Goal: Task Accomplishment & Management: Complete application form

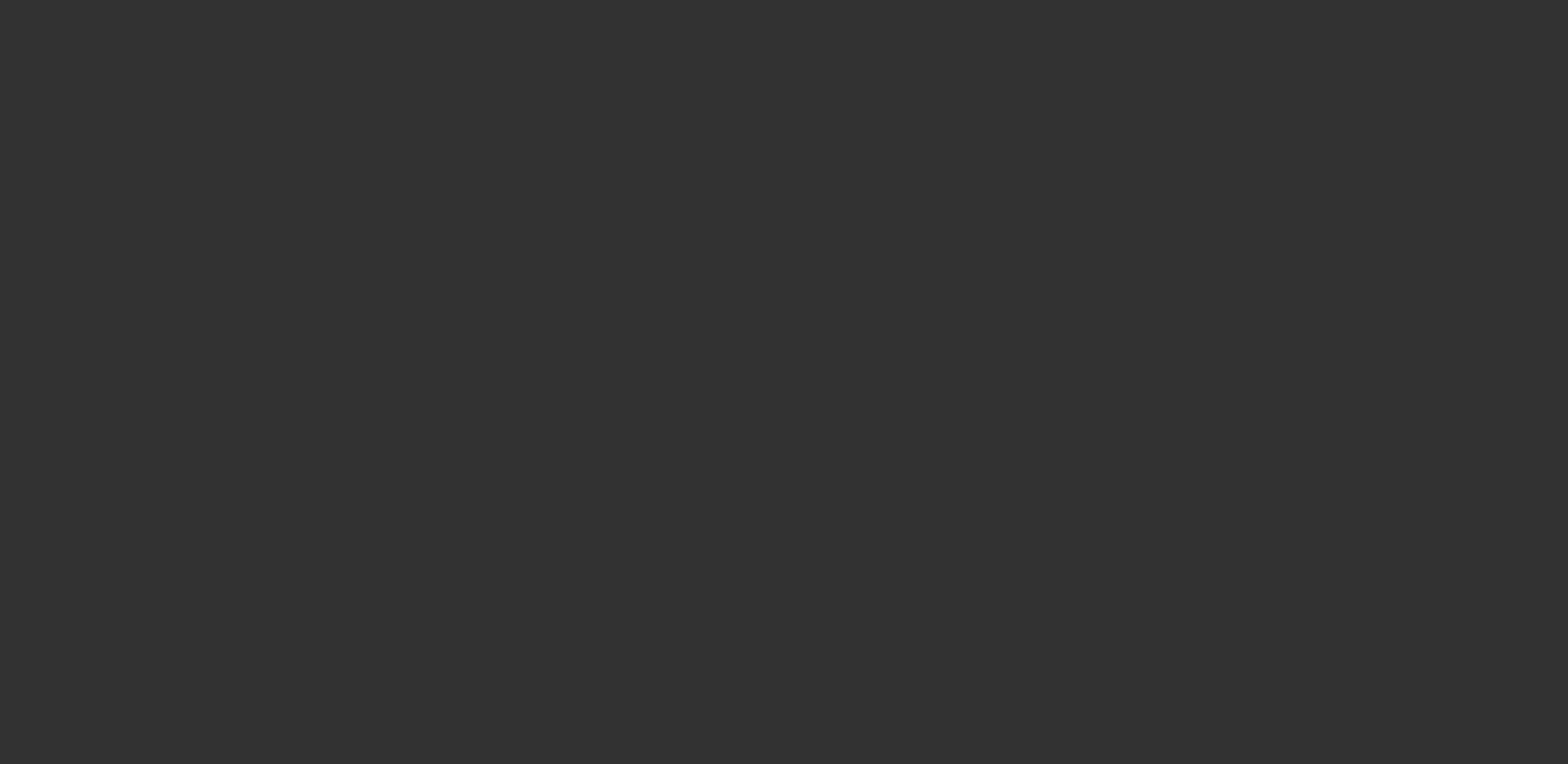
select select "3"
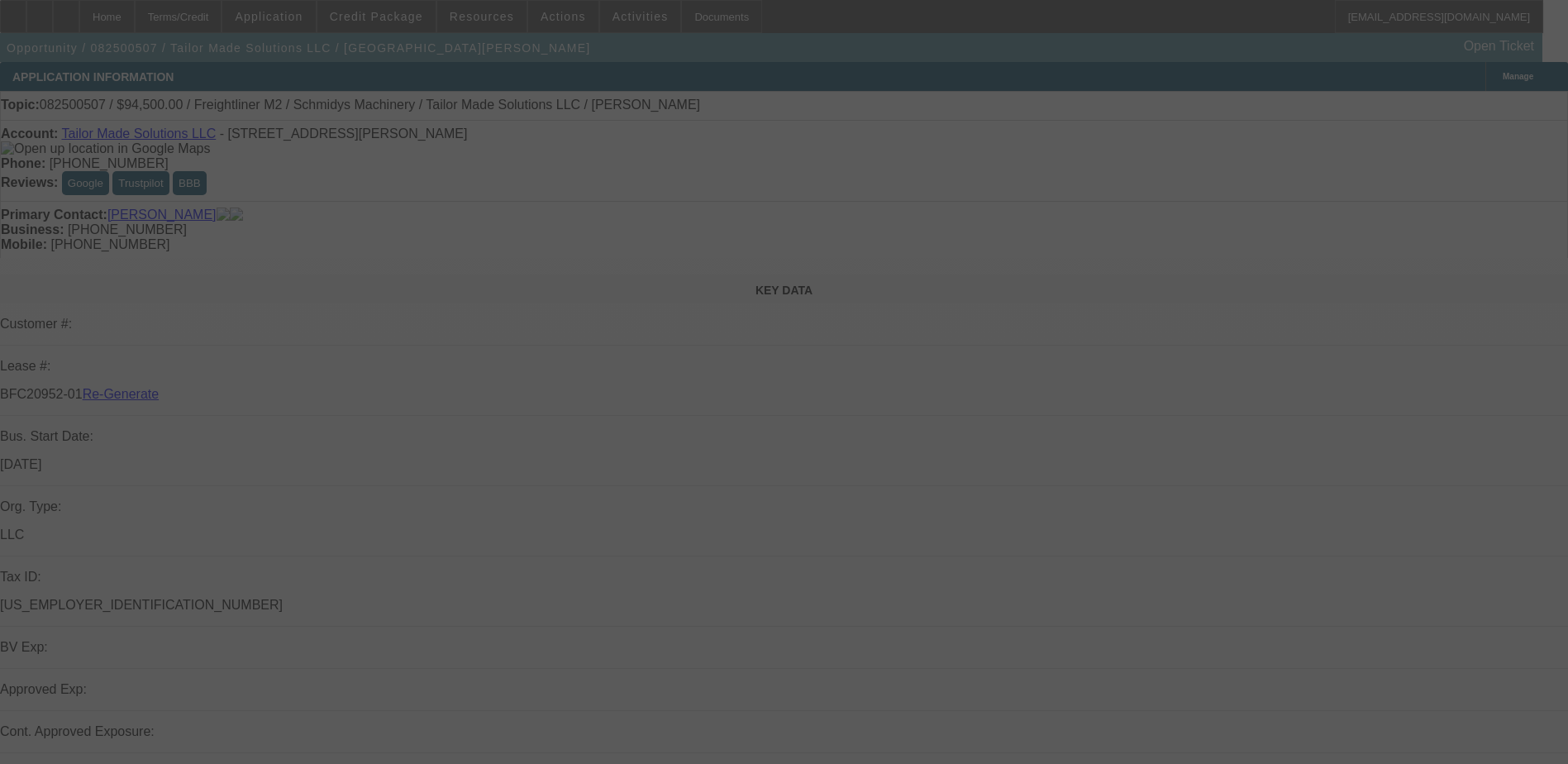
select select "0.1"
select select "0"
select select "2"
select select "0"
select select "6"
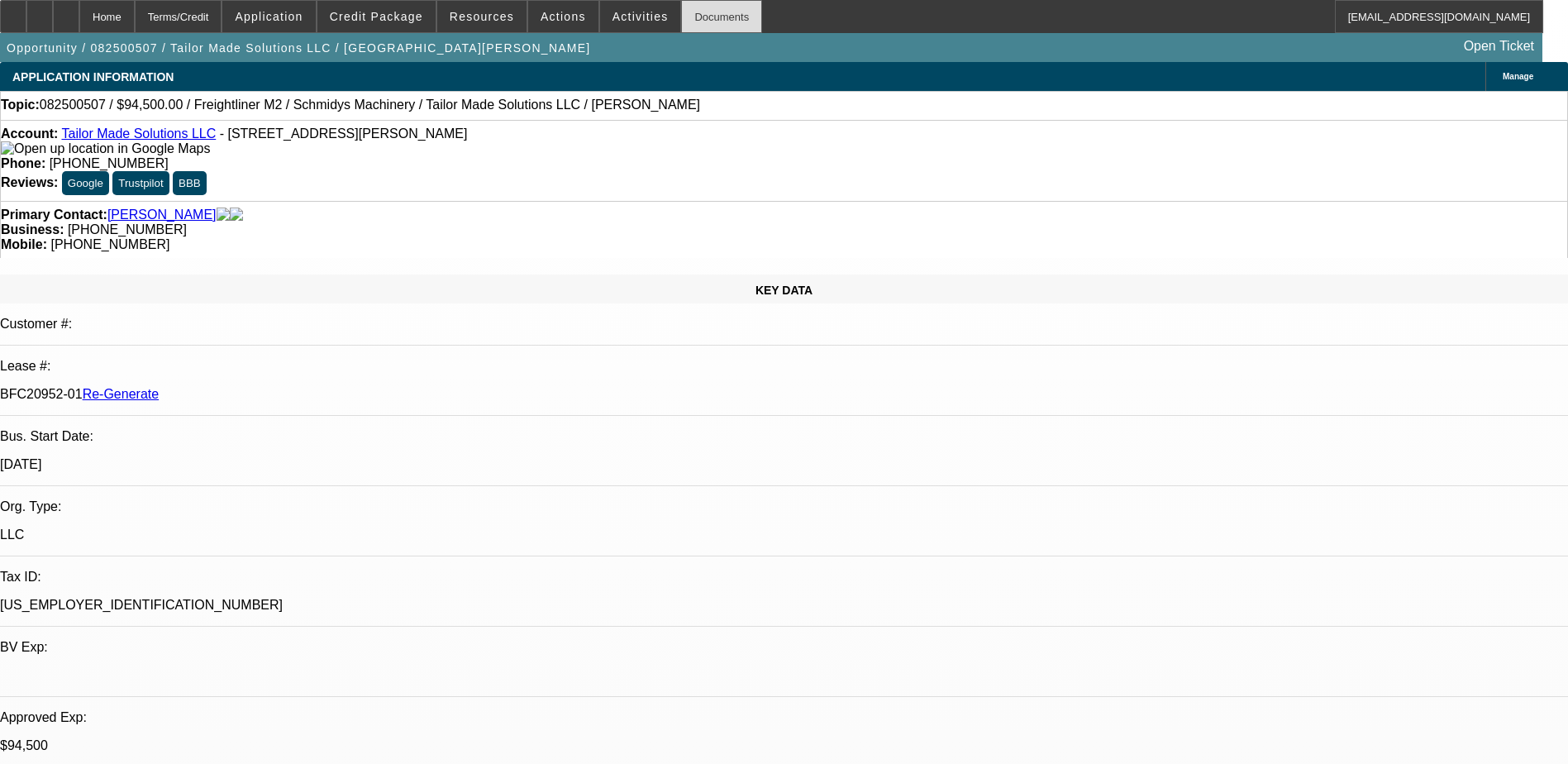
click at [691, 17] on div "Documents" at bounding box center [722, 16] width 81 height 33
click at [545, 16] on span "Actions" at bounding box center [563, 16] width 45 height 13
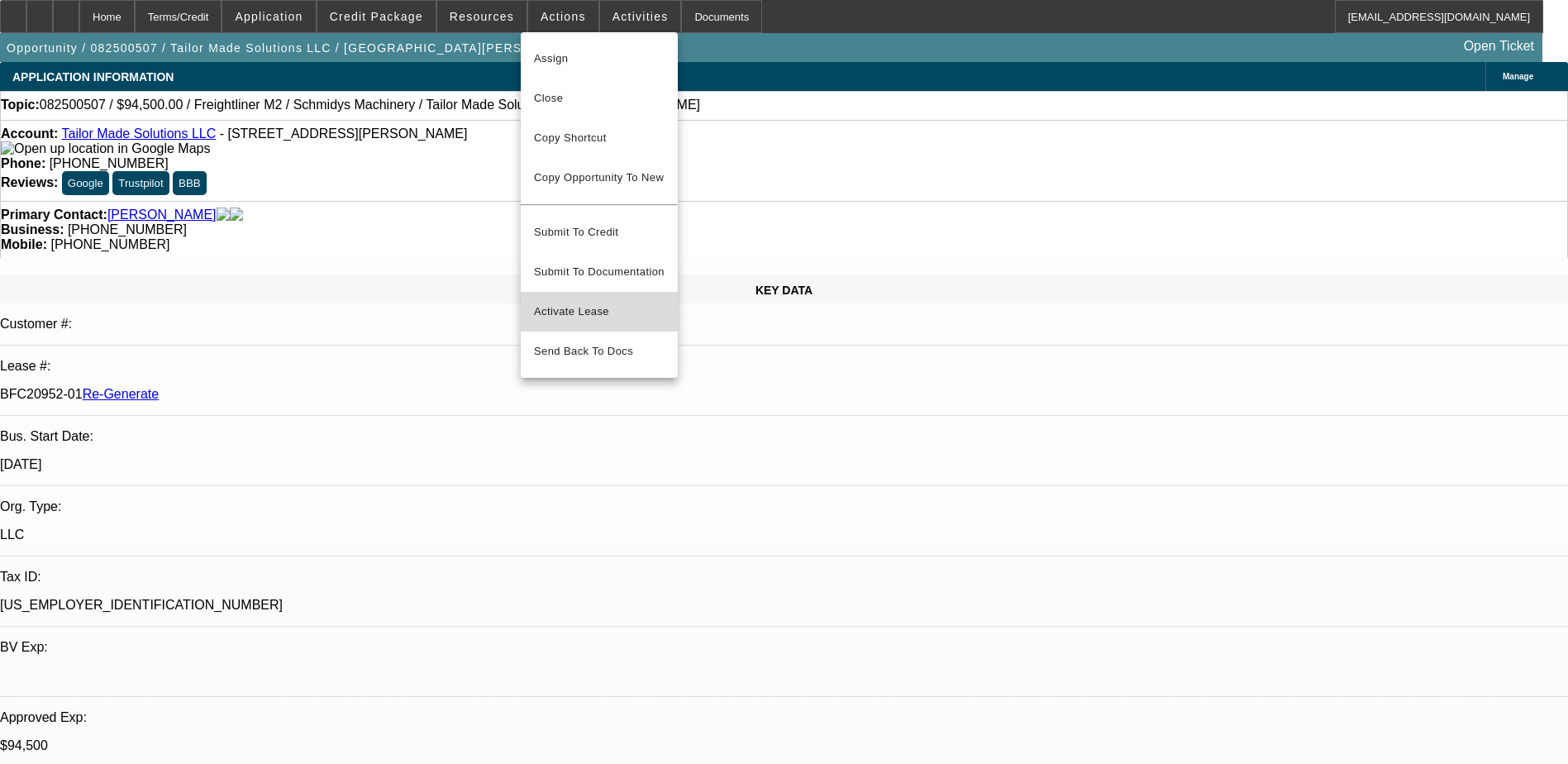
click at [584, 301] on span "Activate Lease" at bounding box center [599, 311] width 131 height 20
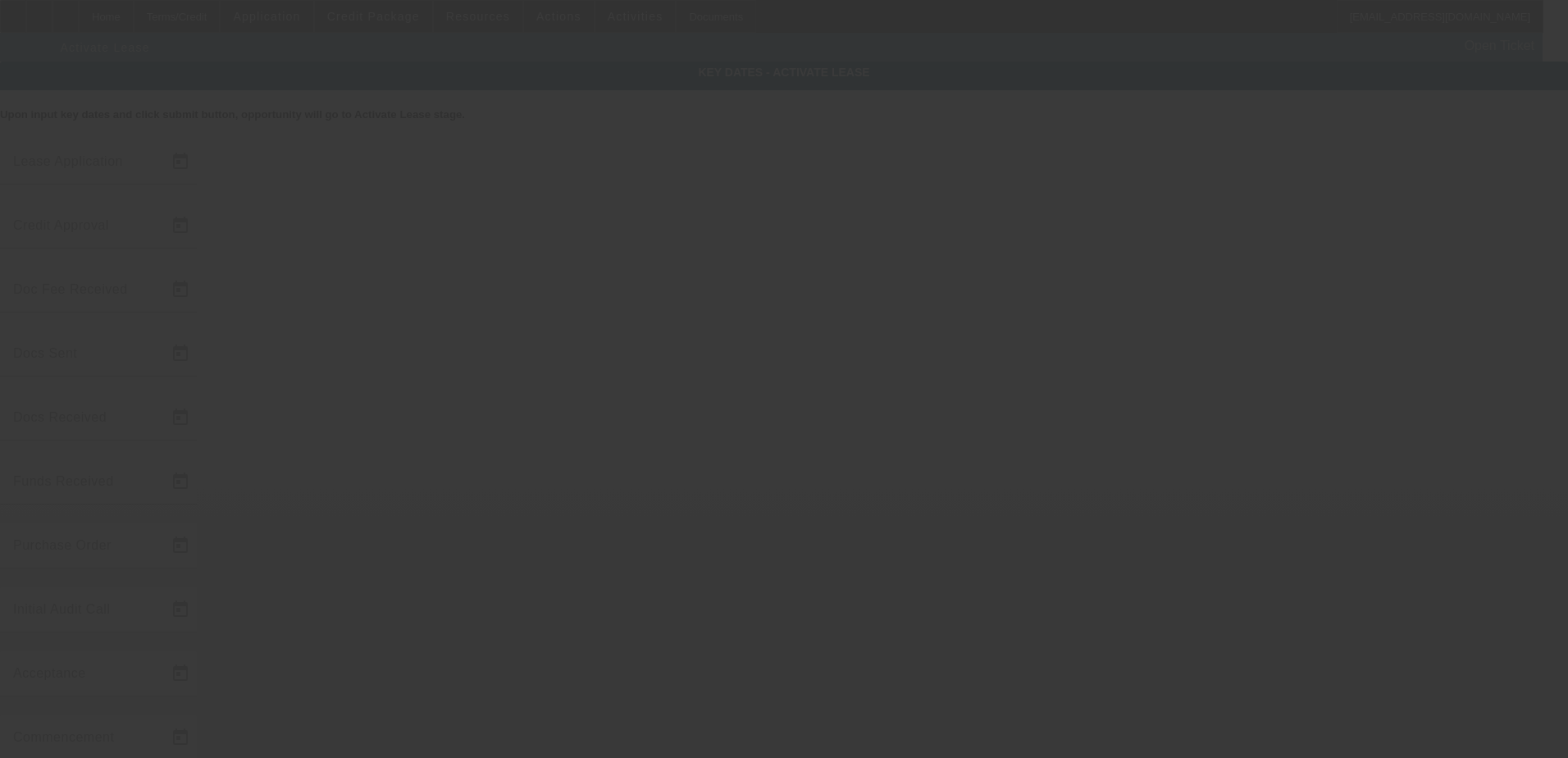
type input "[DATE]"
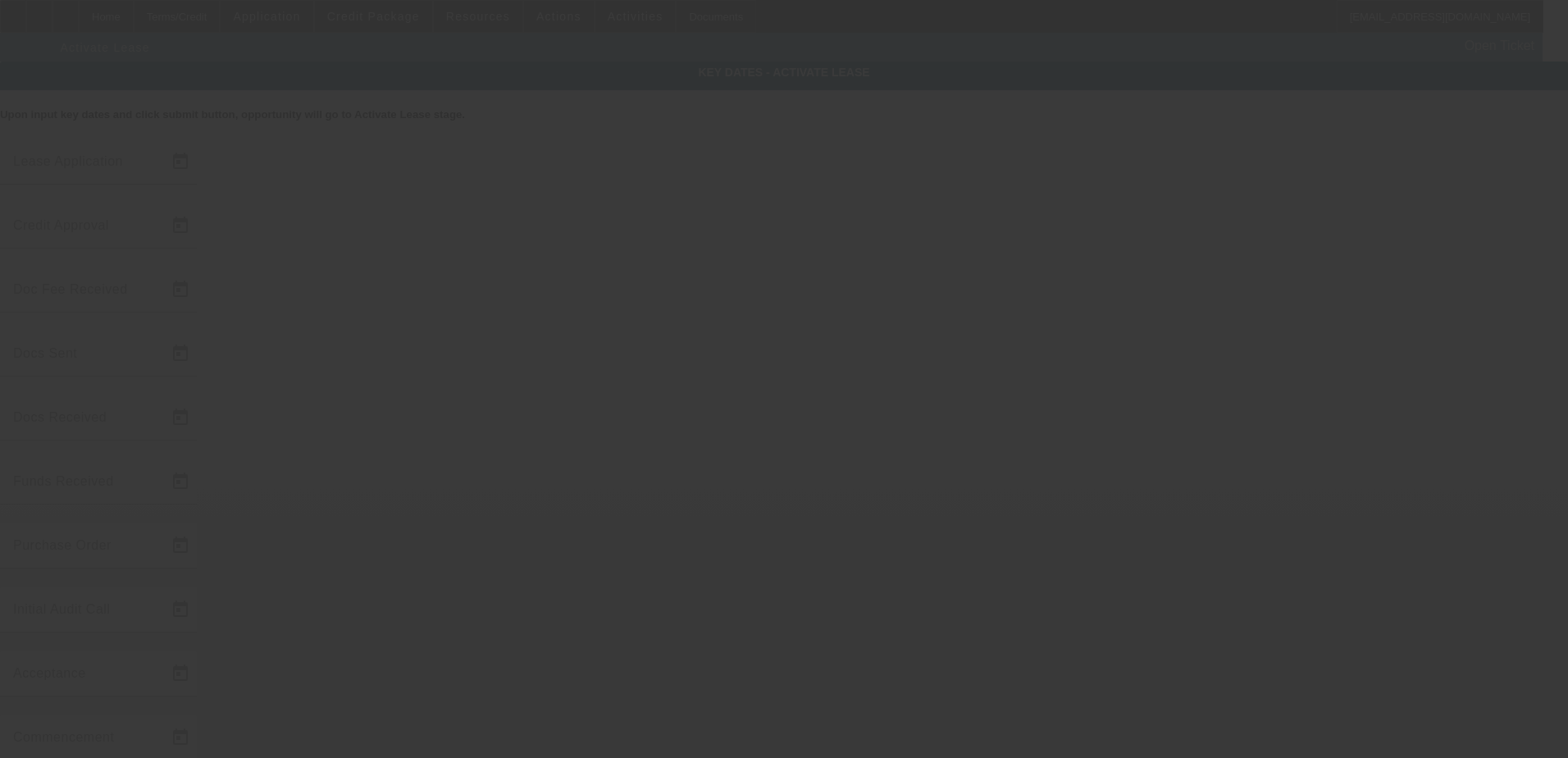
type input "[DATE]"
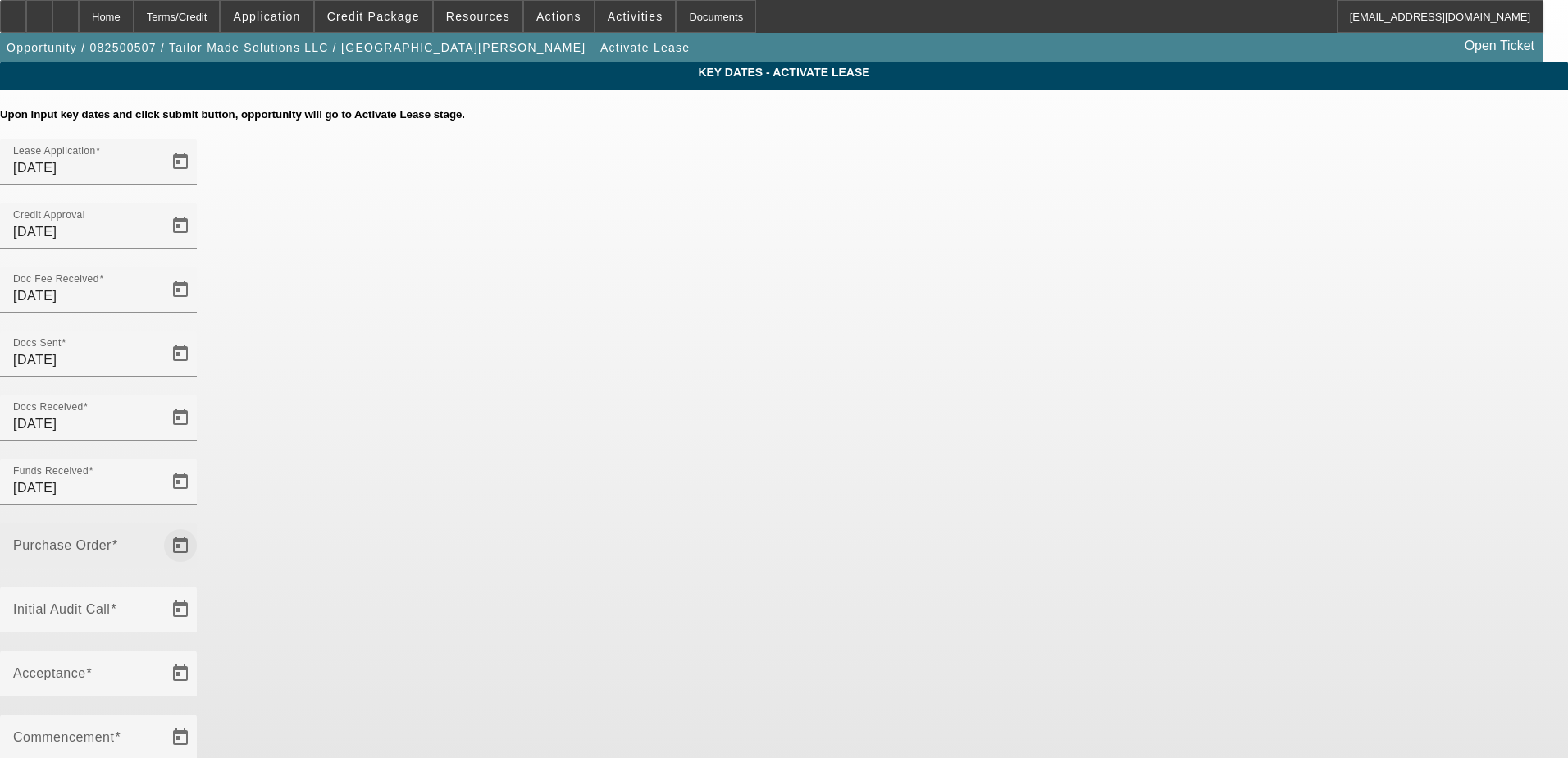
click at [200, 526] on span "Open calendar" at bounding box center [180, 546] width 39 height 39
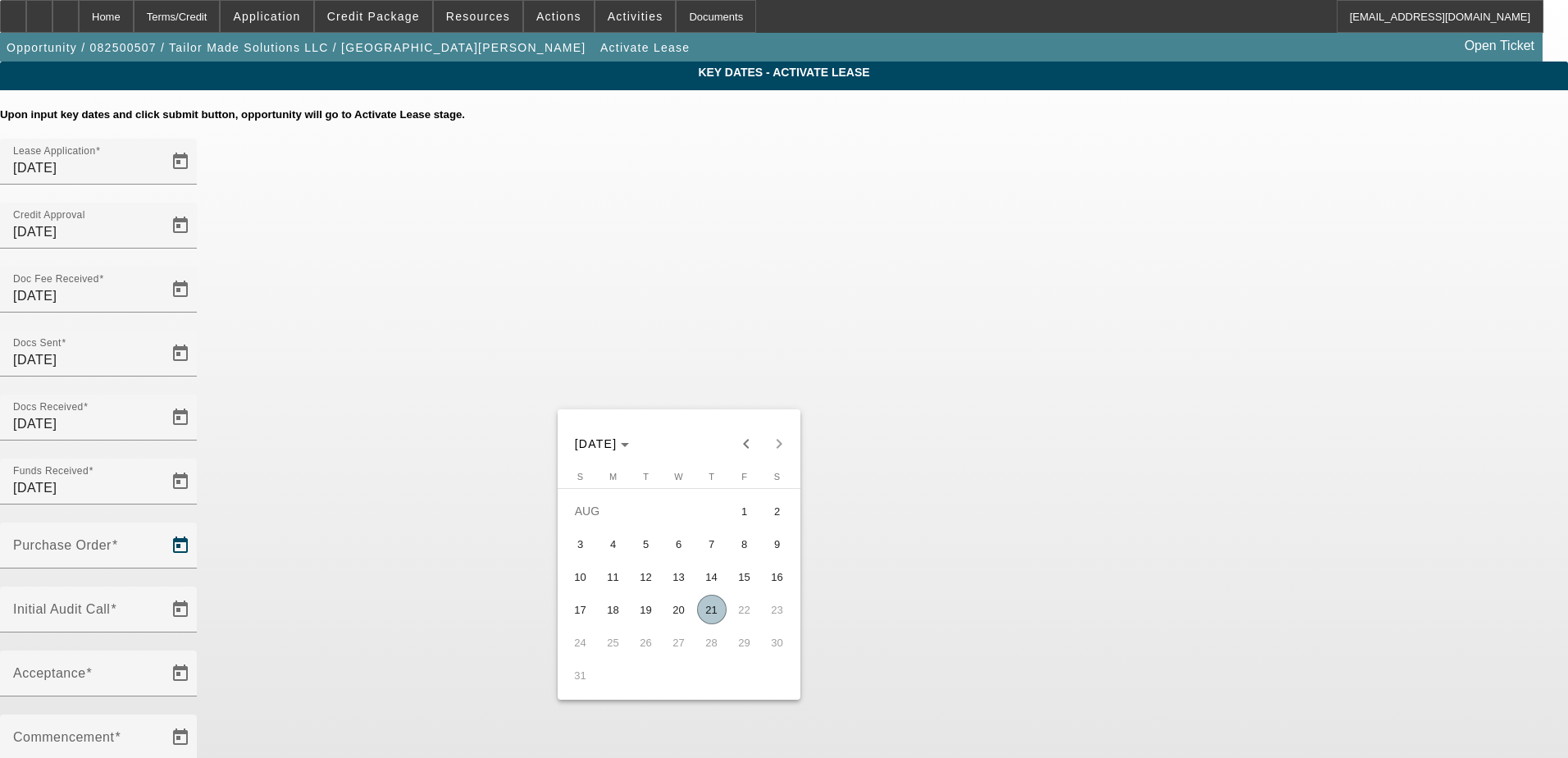
click at [715, 614] on span "21" at bounding box center [712, 609] width 30 height 30
type input "8/21/2025"
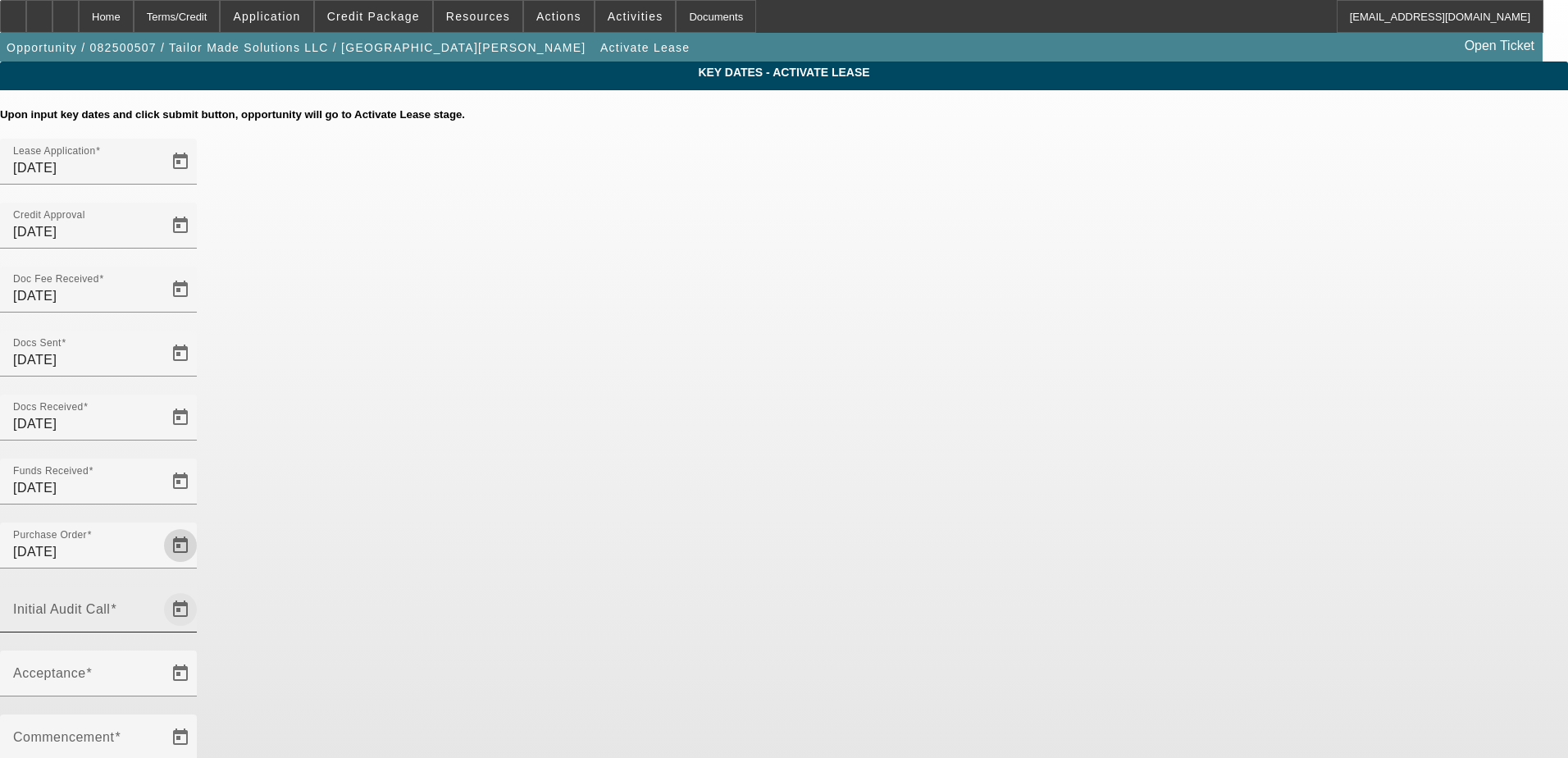
click at [200, 590] on span "Open calendar" at bounding box center [180, 609] width 39 height 39
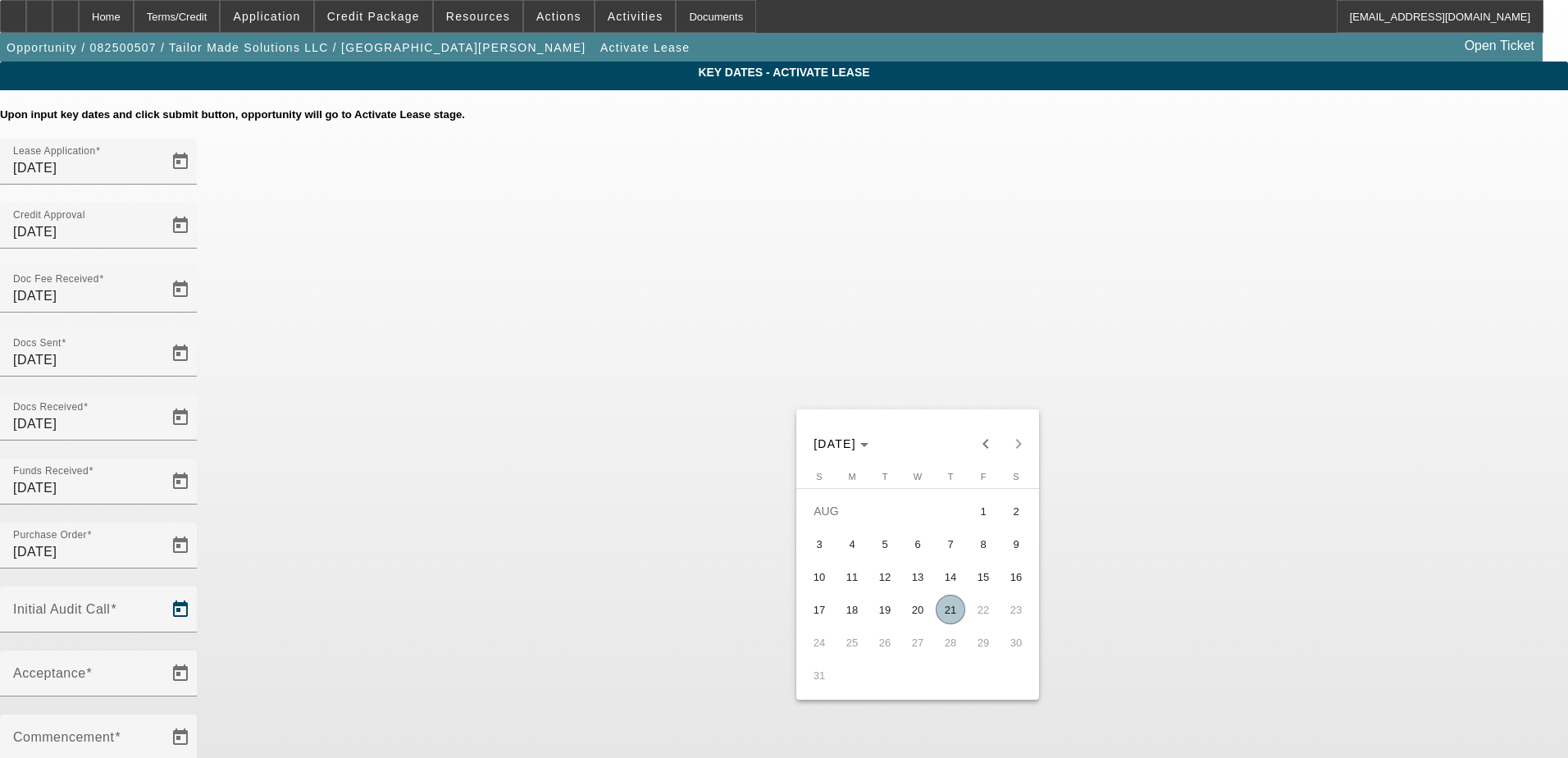
click at [951, 616] on span "21" at bounding box center [950, 609] width 30 height 30
type input "8/21/2025"
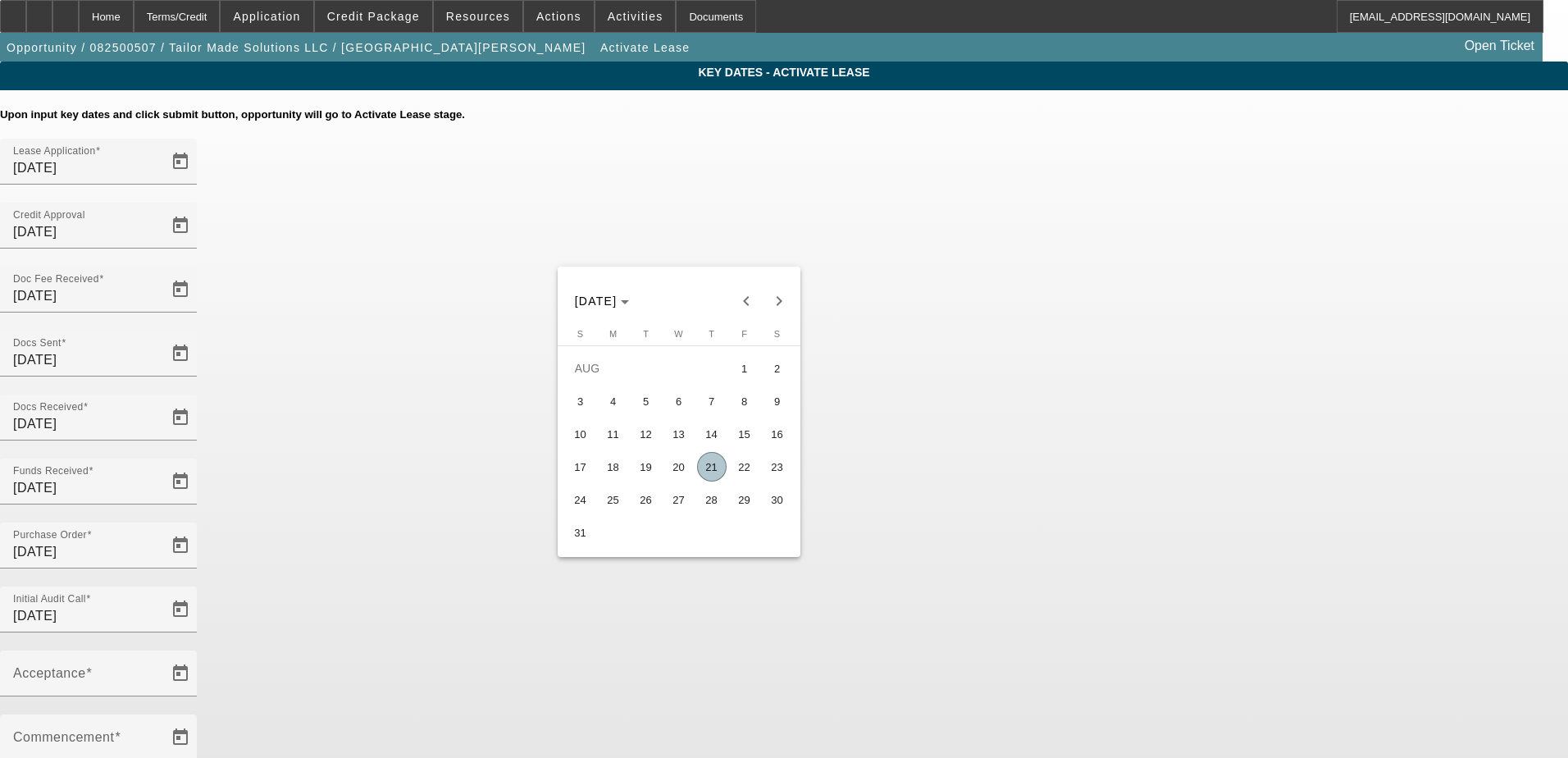
click at [606, 505] on span "25" at bounding box center [613, 500] width 30 height 30
type input "8/25/2025"
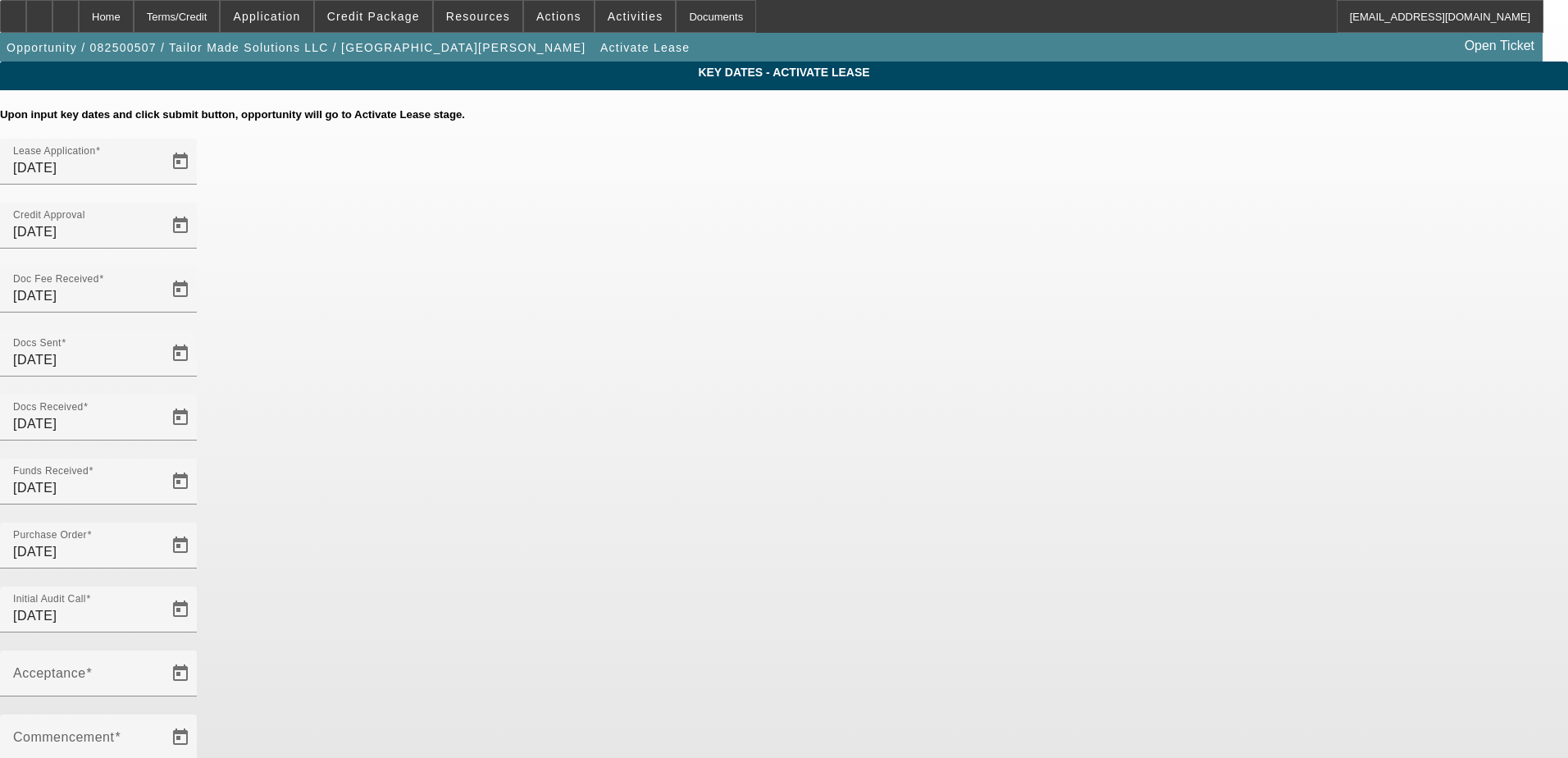
click at [200, 653] on span "Open calendar" at bounding box center [180, 673] width 39 height 39
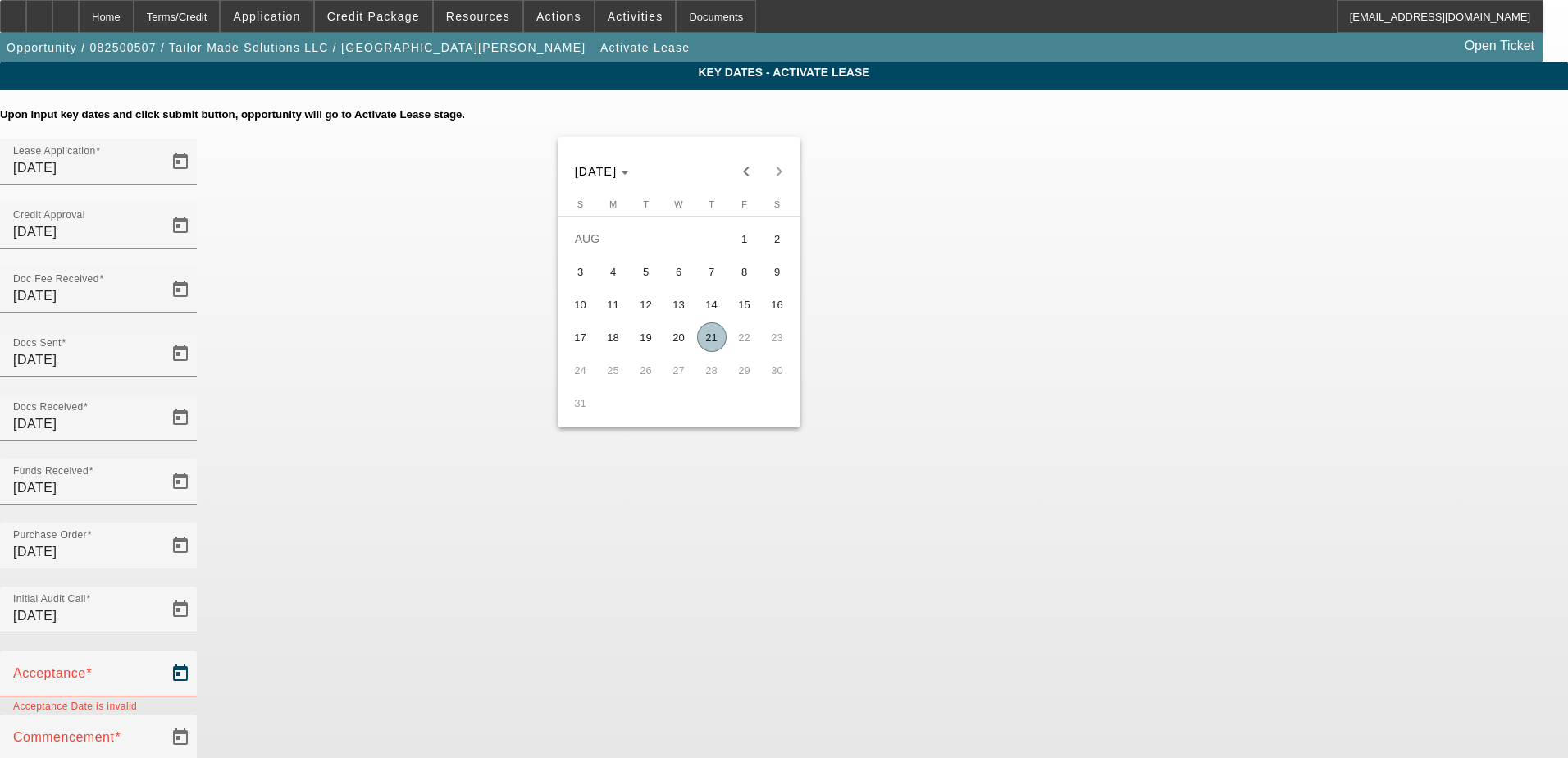
click at [708, 337] on span "21" at bounding box center [712, 337] width 30 height 30
type input "8/21/2025"
type input "9/1/2025"
type input "10/1/2025"
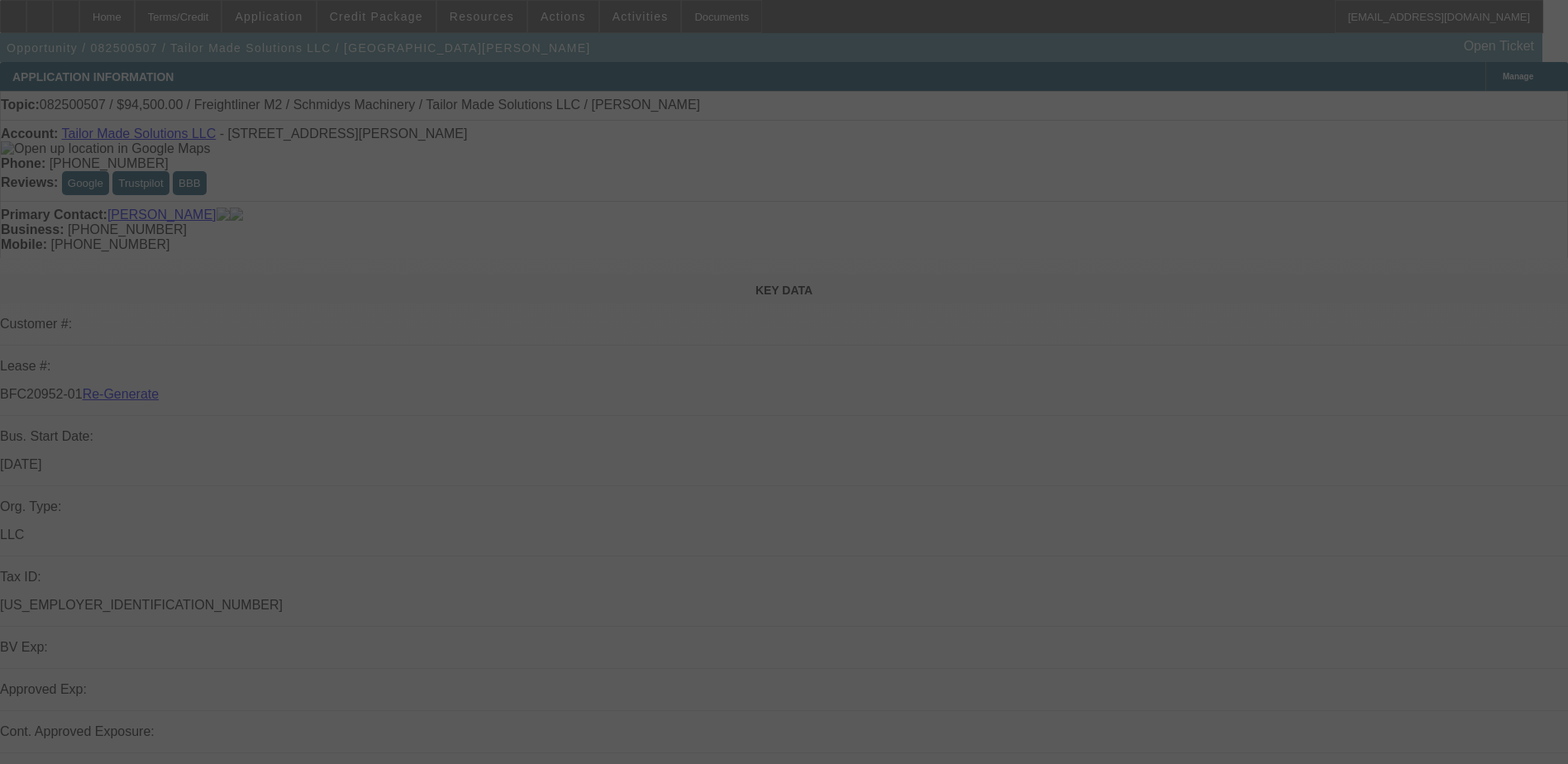
select select "4"
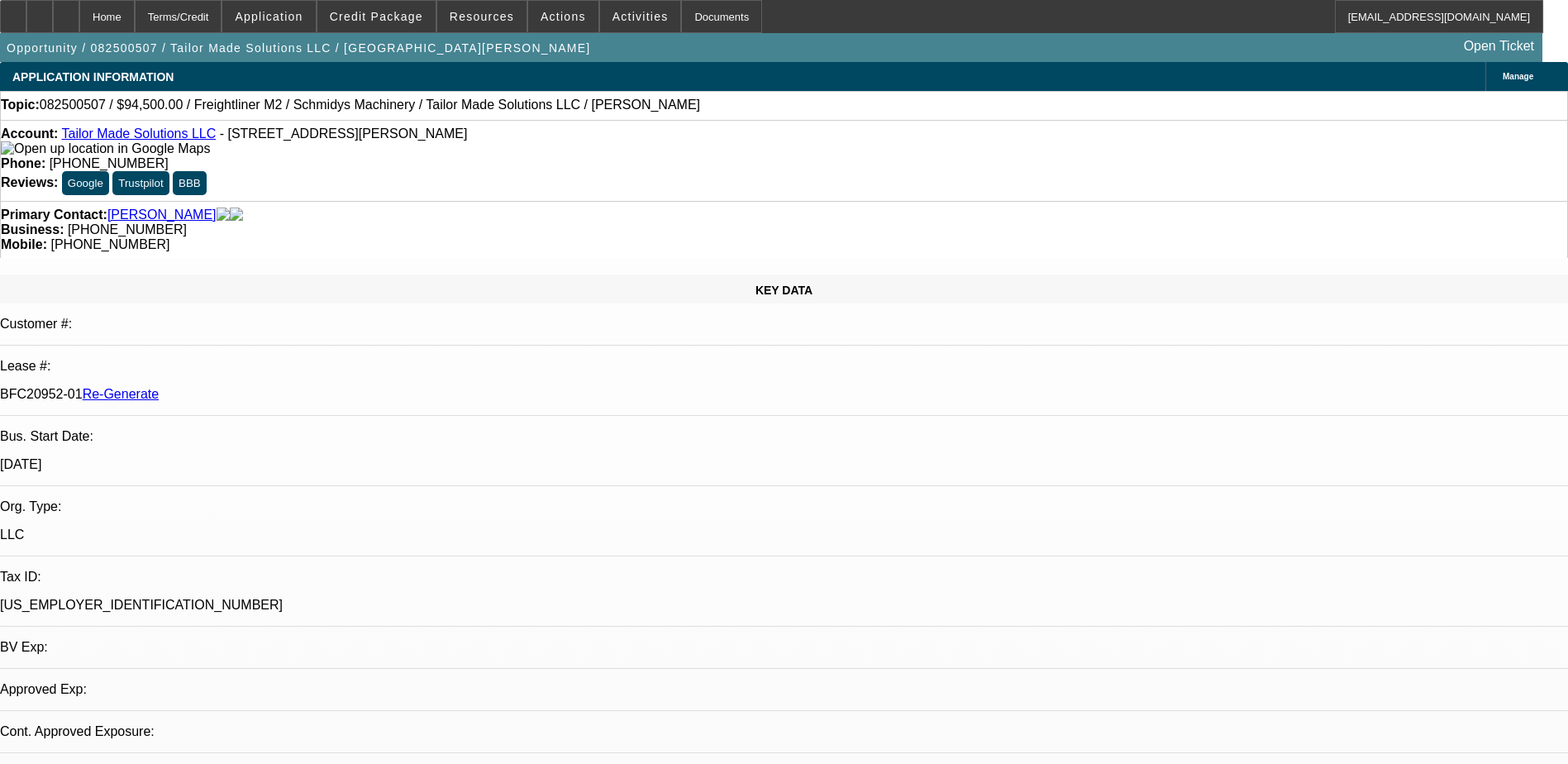
select select "0.1"
select select "0"
select select "2"
select select "0"
select select "6"
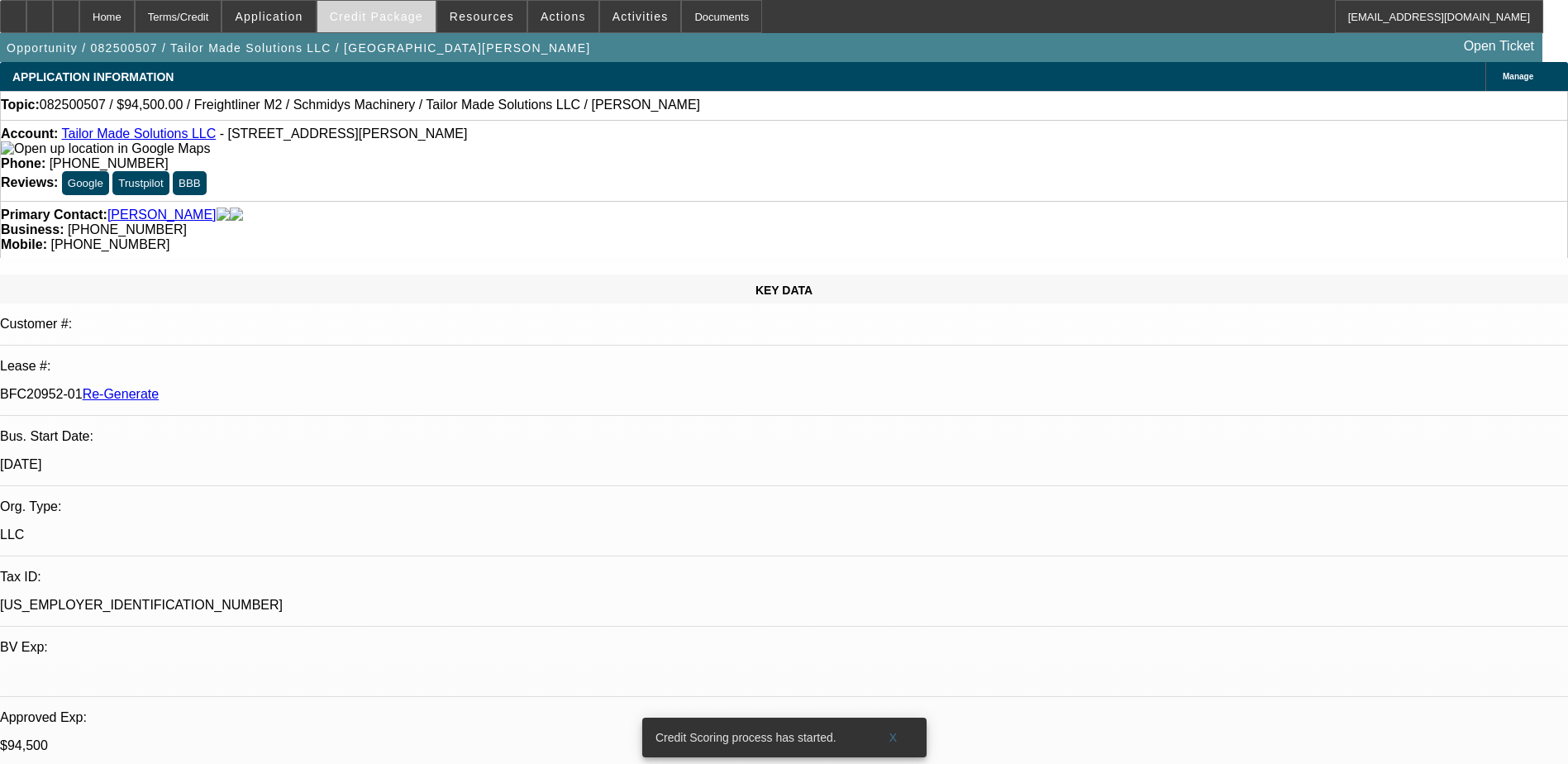
click at [405, 23] on span at bounding box center [377, 16] width 118 height 39
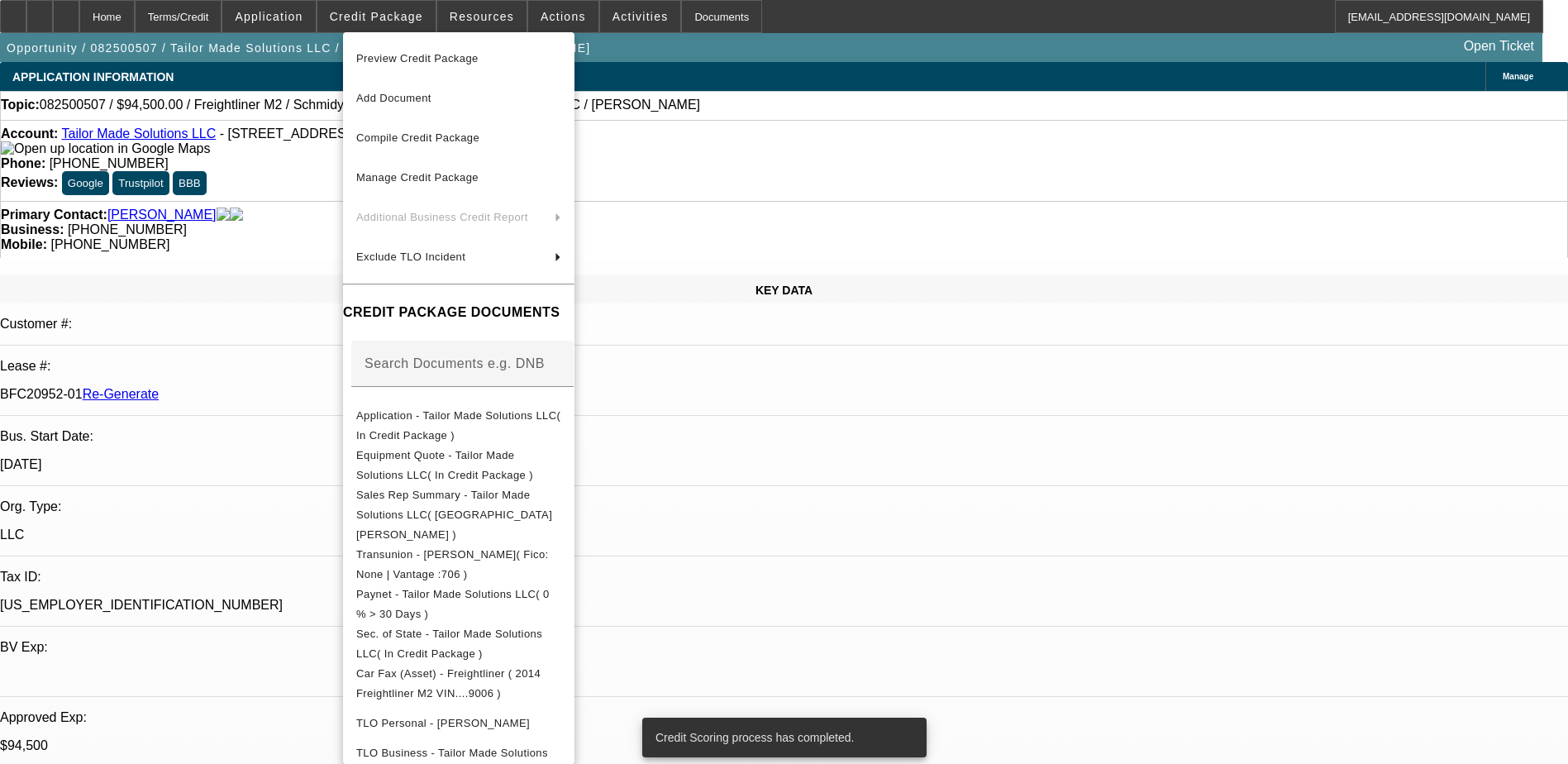
click at [403, 50] on span "Preview Credit Package" at bounding box center [458, 58] width 205 height 20
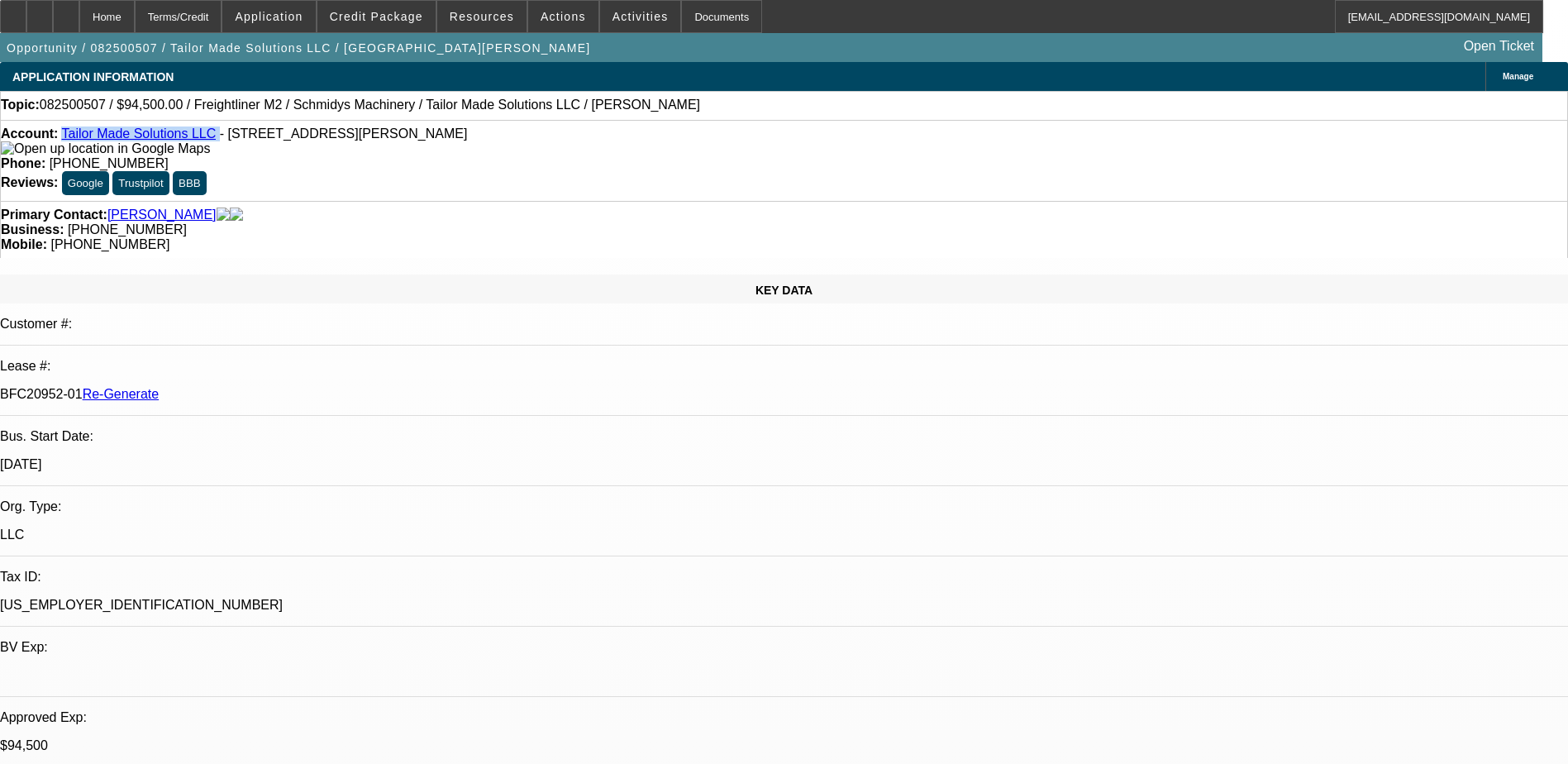
drag, startPoint x: 203, startPoint y: 138, endPoint x: 77, endPoint y: 139, distance: 126.0
click at [77, 139] on div "Account: Tailor Made Solutions LLC - 305 5th St NE, Crosby, ND 58730" at bounding box center [784, 141] width 1567 height 30
copy div "Tailor Made Solutions LLC"
drag, startPoint x: 197, startPoint y: 278, endPoint x: 260, endPoint y: 278, distance: 63.0
click at [260, 387] on p "BFC20952-01 Re-Generate" at bounding box center [784, 394] width 1568 height 15
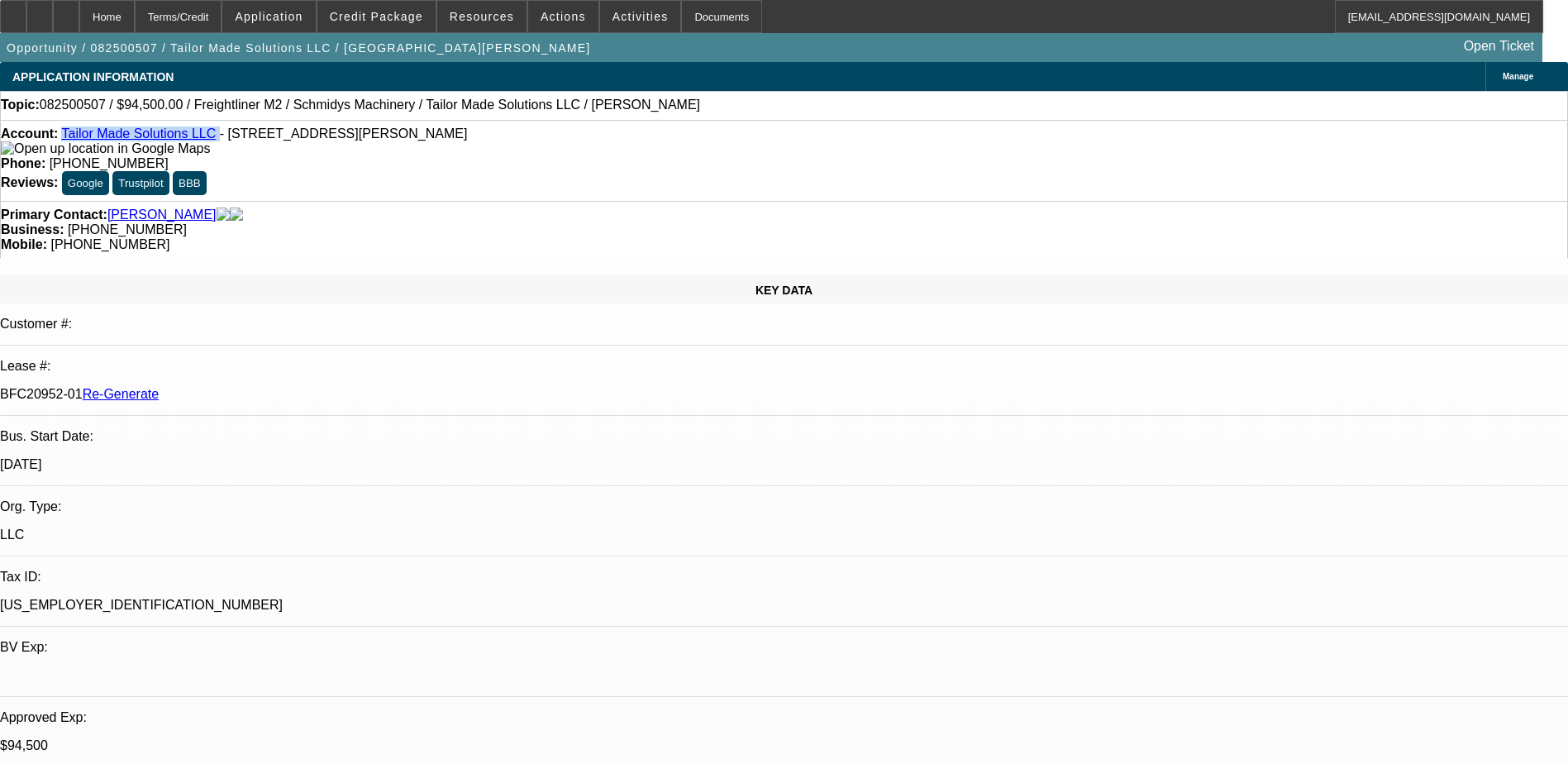
copy p "BFC20952-01"
click at [701, 11] on div "Documents" at bounding box center [722, 16] width 81 height 33
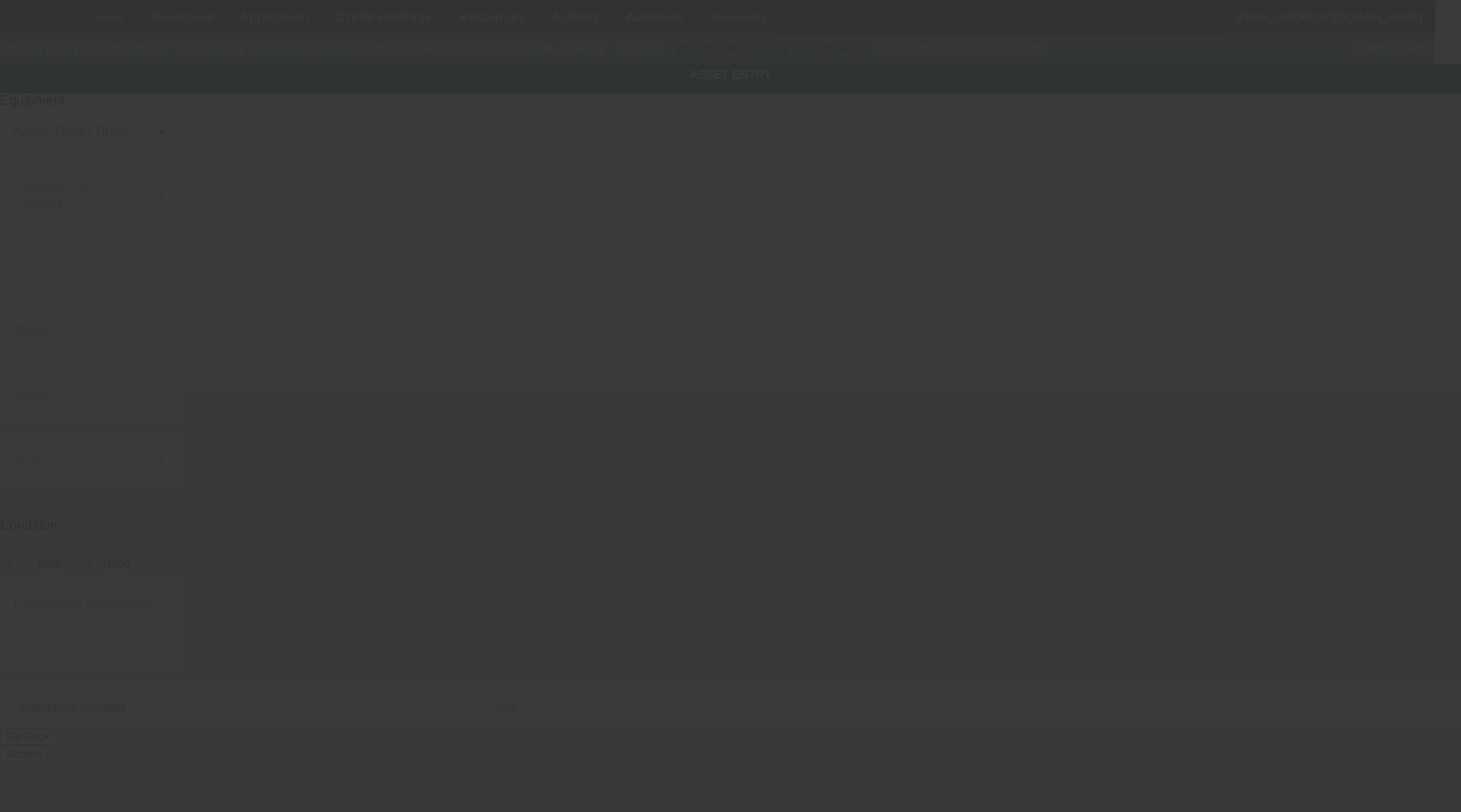
type input "[US_VEHICLE_IDENTIFICATION_NUMBER]"
type input "Freightliner"
type input "M2"
radio input "true"
type textarea "with"
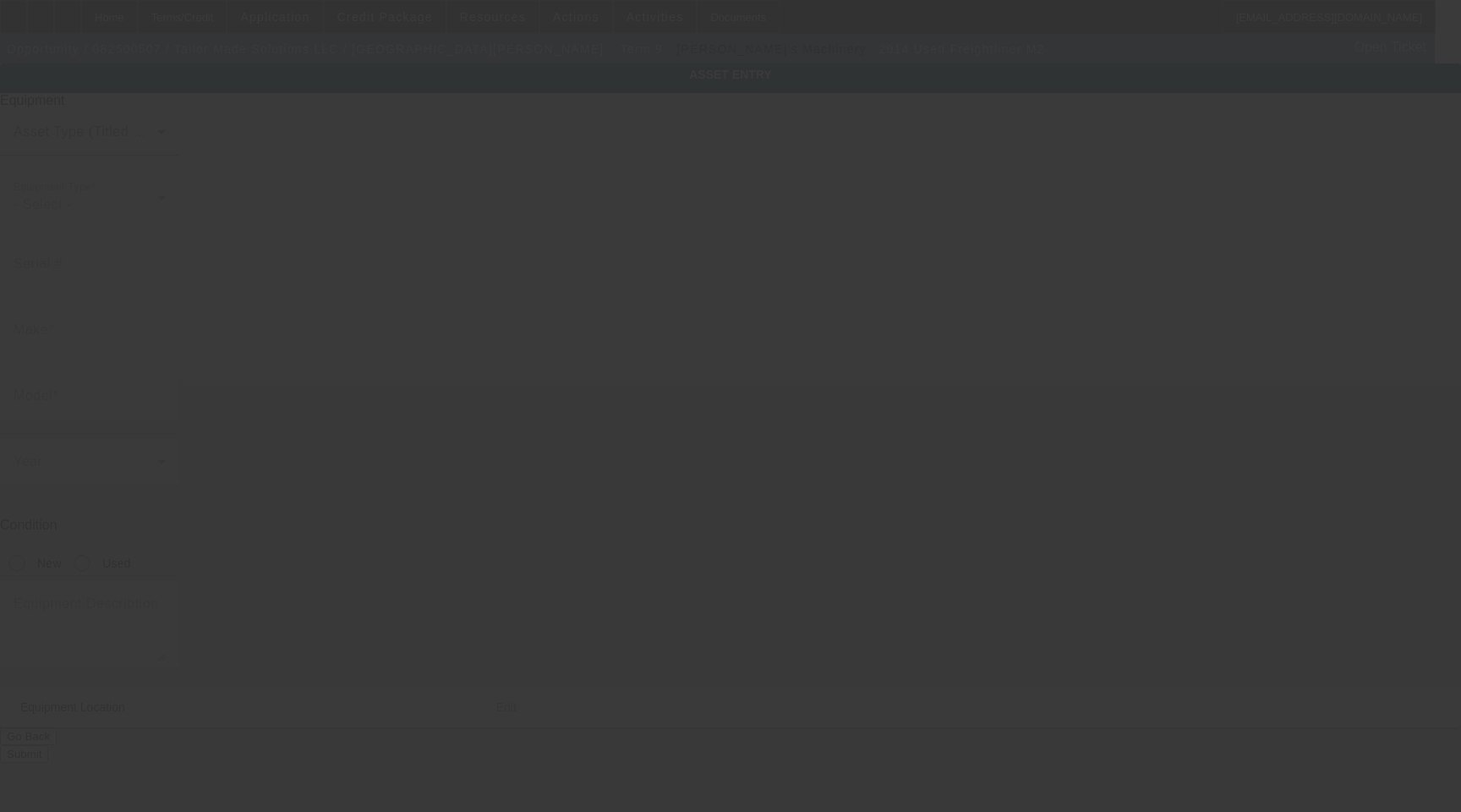
type input "[STREET_ADDRESS]"
type input "[PERSON_NAME]"
type input "58730"
type input "Divide"
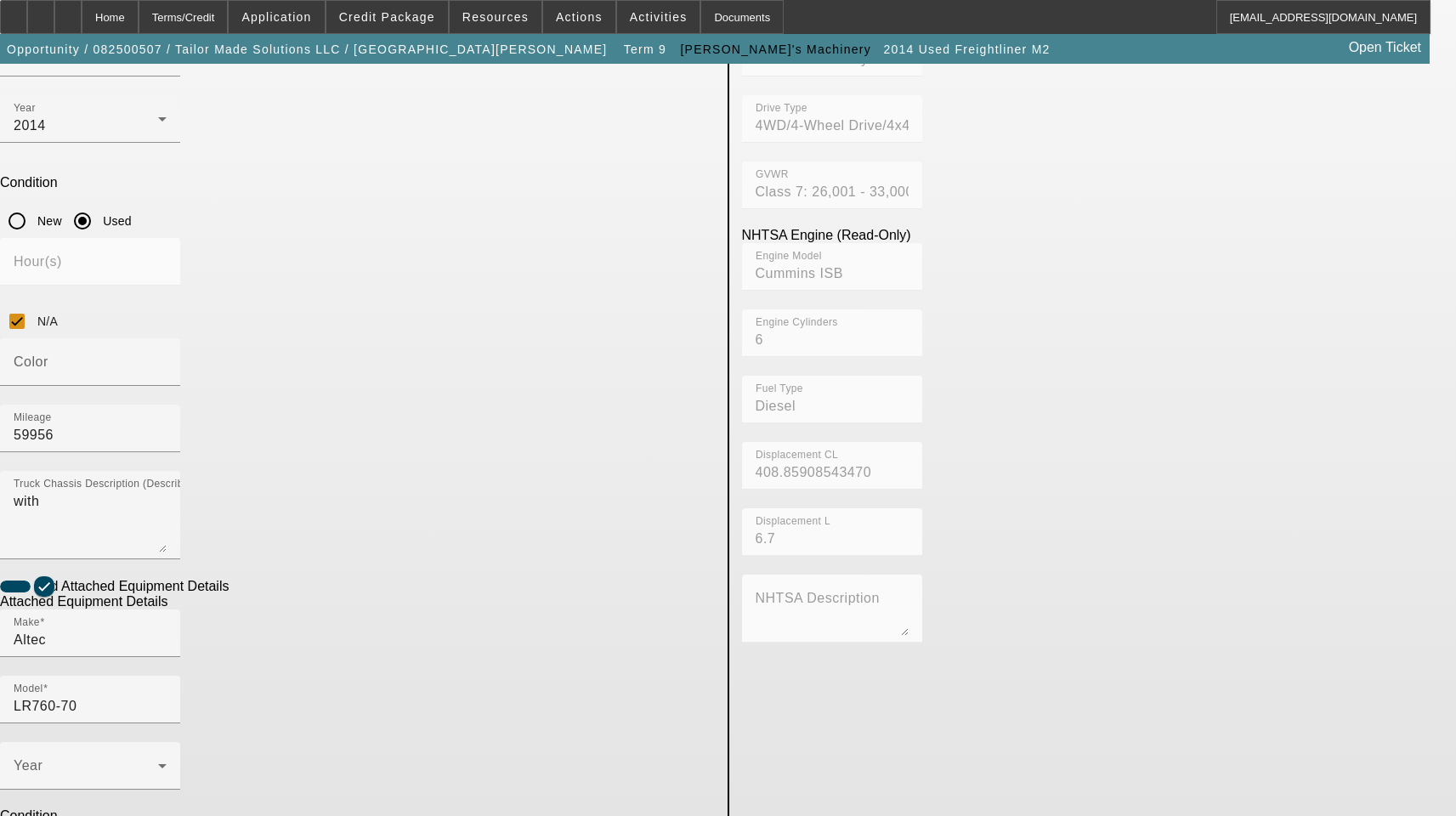
scroll to position [346, 0]
checkbox input "true"
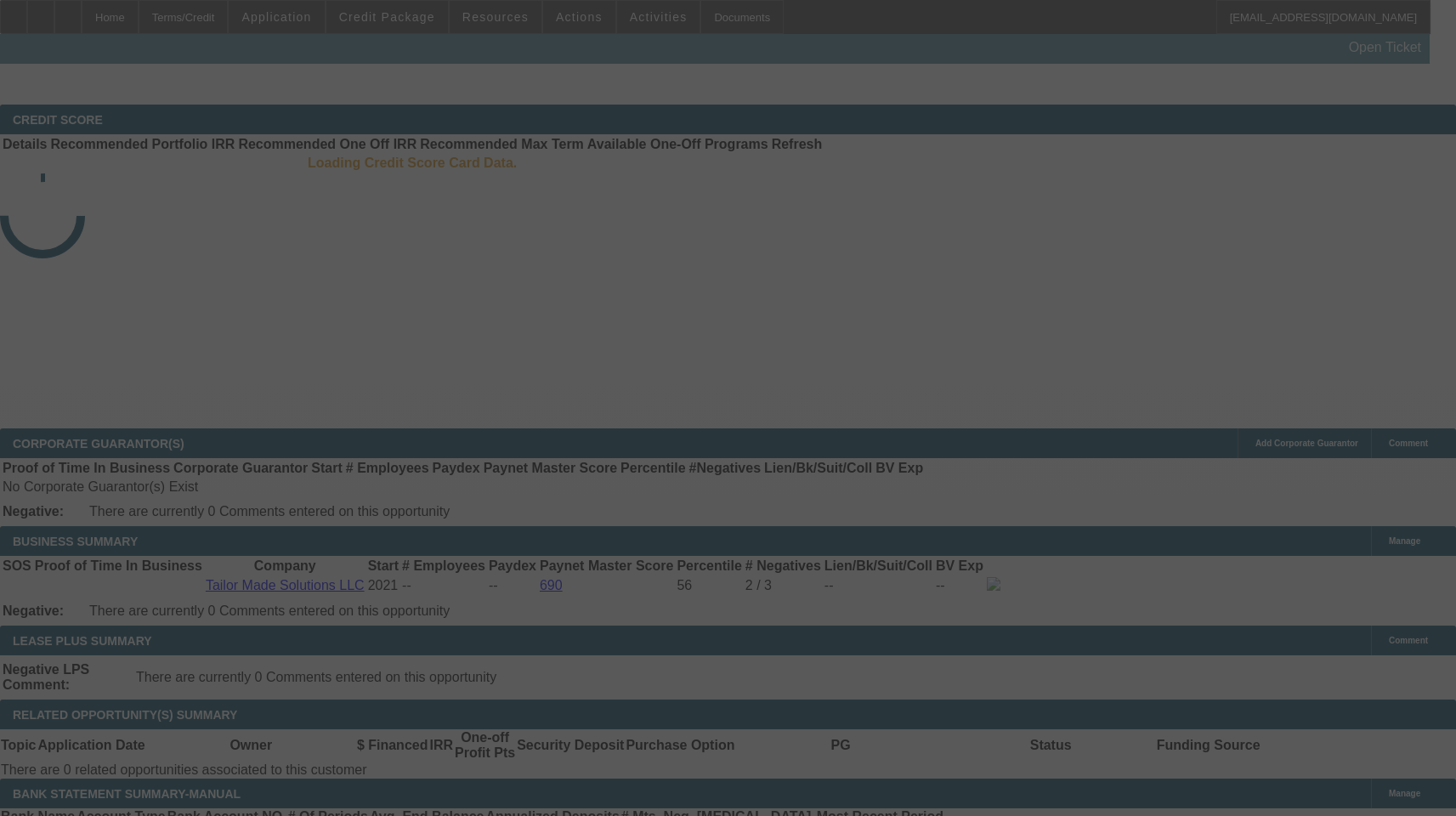
select select "4"
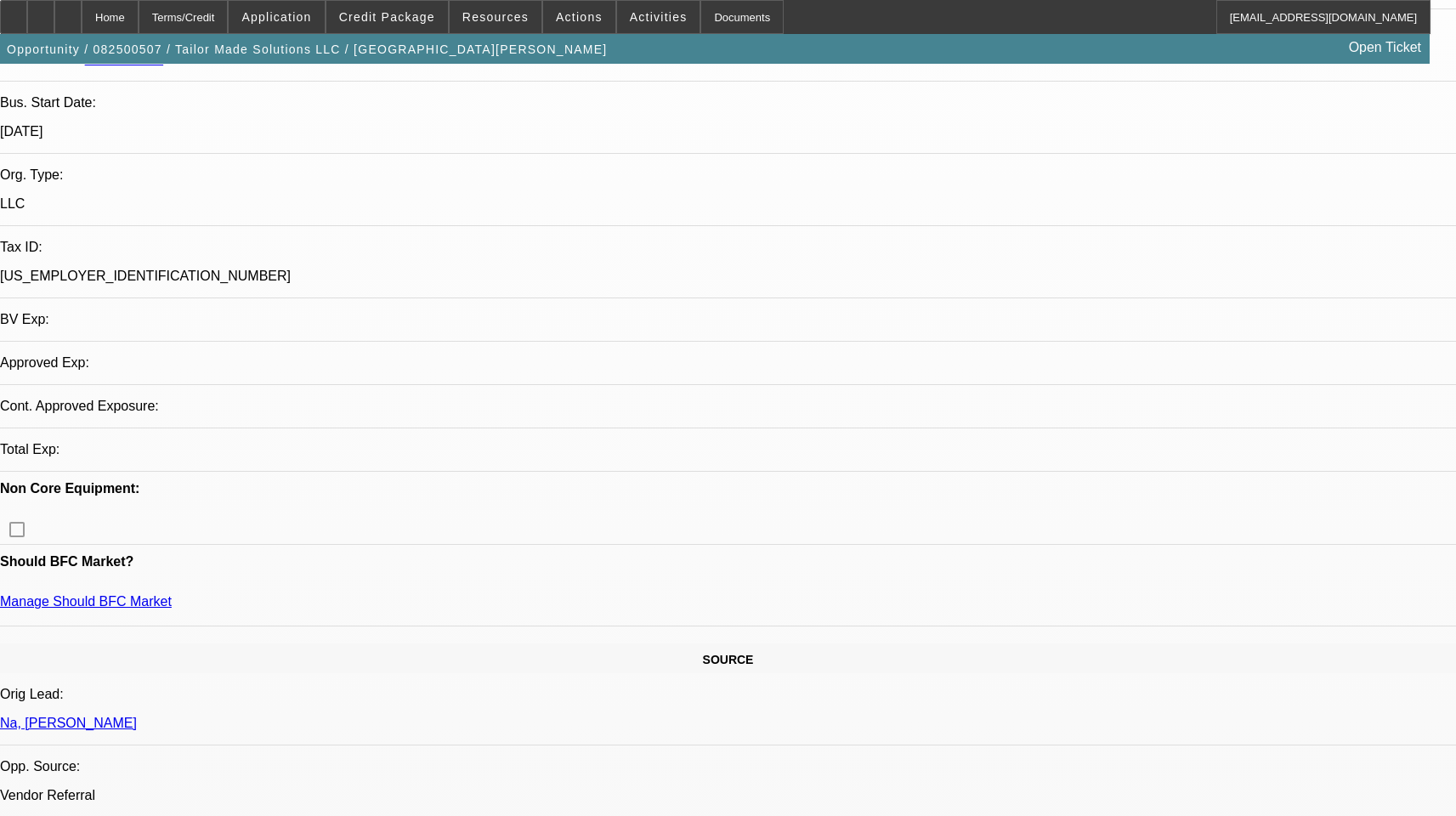
select select "0.1"
select select "0"
select select "2"
select select "0"
select select "6"
